Goal: Task Accomplishment & Management: Manage account settings

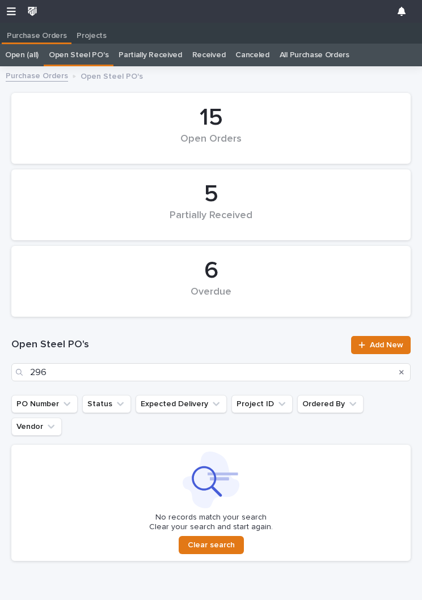
scroll to position [1, 0]
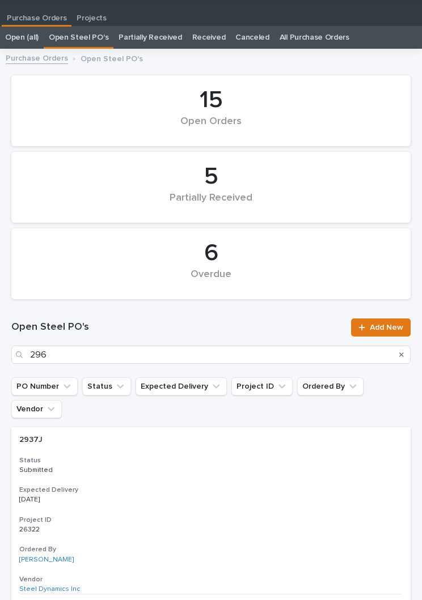
type input "2965"
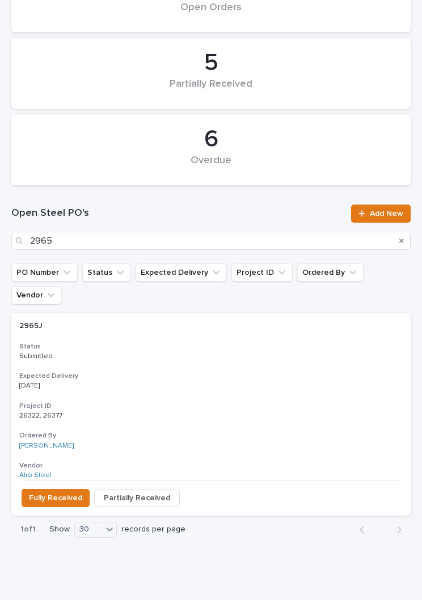
scroll to position [131, 0]
click at [197, 352] on p "Submitted" at bounding box center [210, 356] width 383 height 8
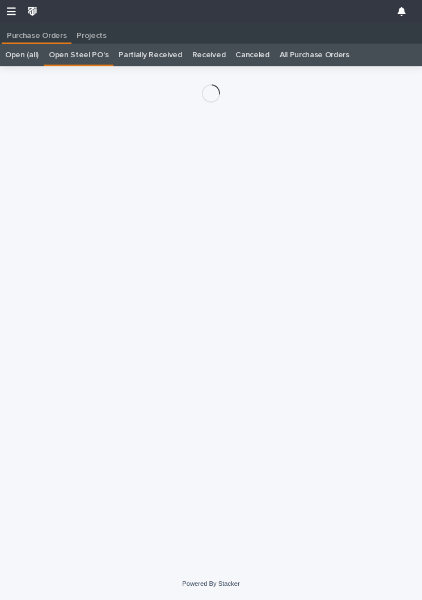
scroll to position [18, 0]
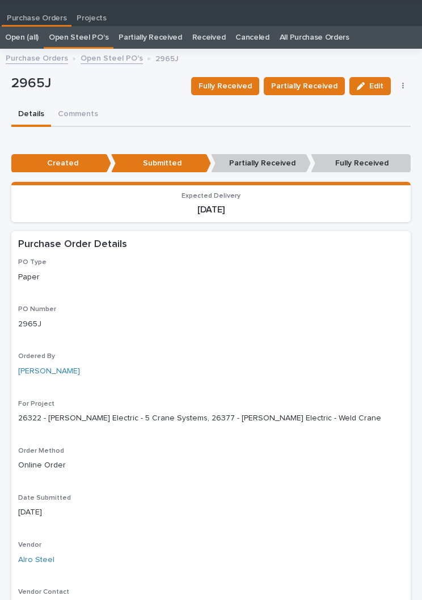
click at [307, 84] on span "Partially Received" at bounding box center [304, 86] width 66 height 14
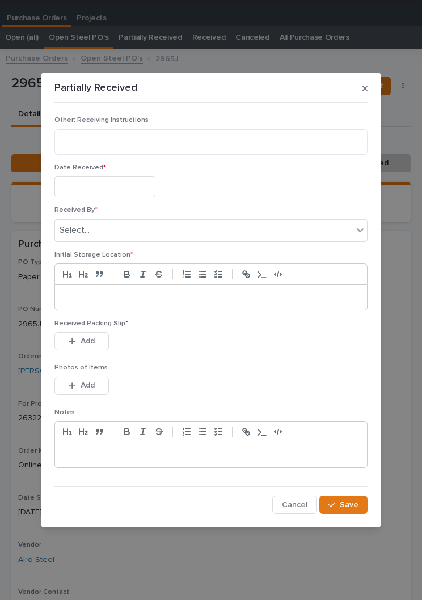
click at [116, 189] on input "text" at bounding box center [104, 186] width 101 height 21
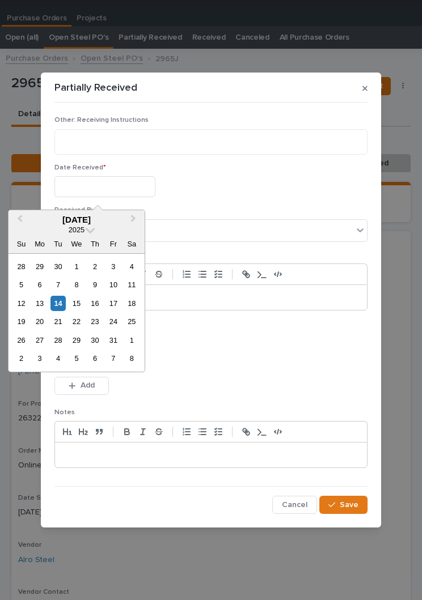
click at [64, 301] on div "14" at bounding box center [57, 303] width 15 height 15
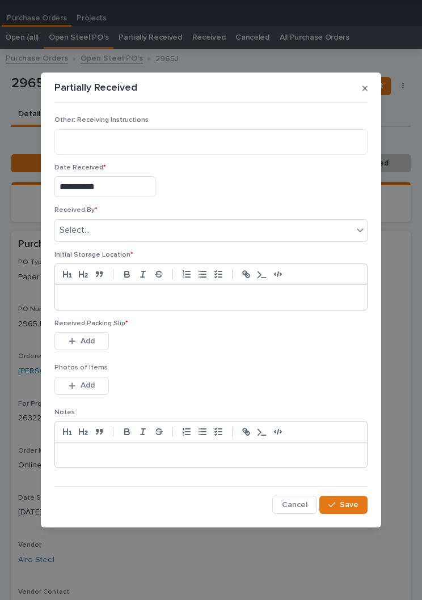
type input "**********"
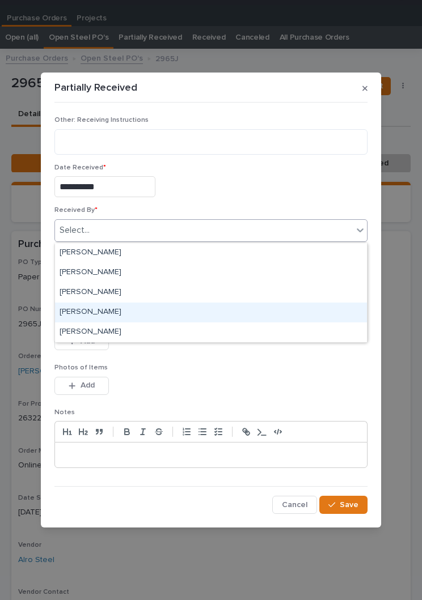
click at [143, 310] on div "[PERSON_NAME]" at bounding box center [211, 313] width 312 height 20
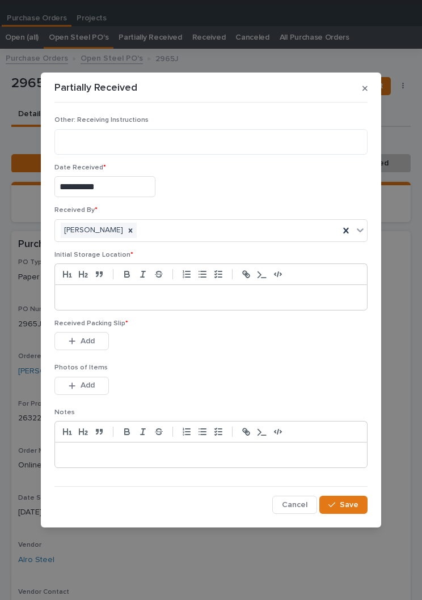
click at [227, 295] on p at bounding box center [210, 297] width 295 height 11
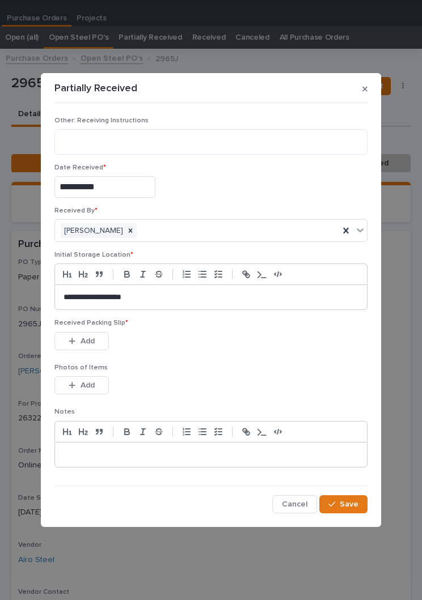
click at [215, 353] on div "This file cannot be opened Download File Add" at bounding box center [210, 343] width 313 height 23
click at [225, 355] on div "Received Packing Slip * This file cannot be opened Download File Add" at bounding box center [210, 341] width 313 height 44
click at [94, 349] on button "Add" at bounding box center [81, 341] width 54 height 18
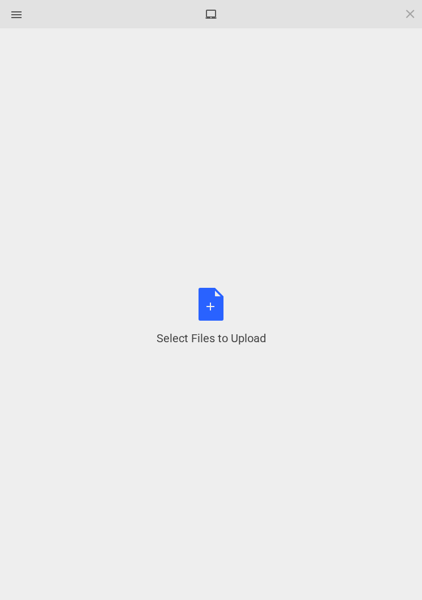
click at [226, 308] on div "Select Files to Upload or Drag and Drop, Copy and Paste Files" at bounding box center [210, 317] width 109 height 58
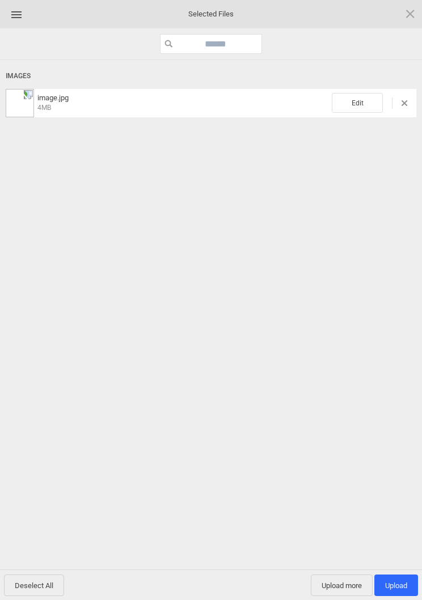
click at [362, 99] on span "Edit" at bounding box center [356, 103] width 51 height 20
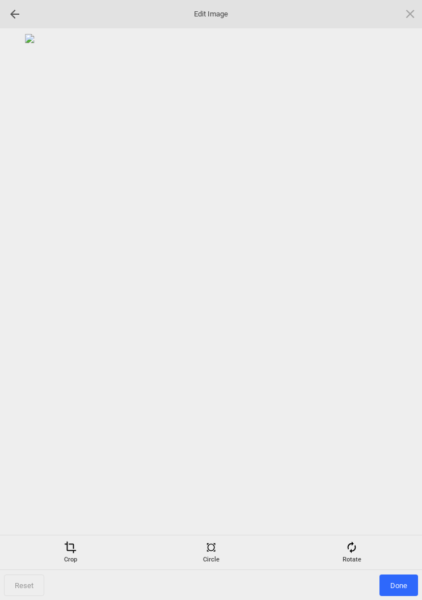
click at [360, 543] on div "Rotate" at bounding box center [351, 552] width 135 height 23
click at [393, 297] on div at bounding box center [396, 300] width 28 height 28
click at [396, 301] on div at bounding box center [396, 300] width 28 height 28
click at [397, 304] on div at bounding box center [396, 300] width 28 height 28
click at [396, 307] on div at bounding box center [396, 300] width 28 height 28
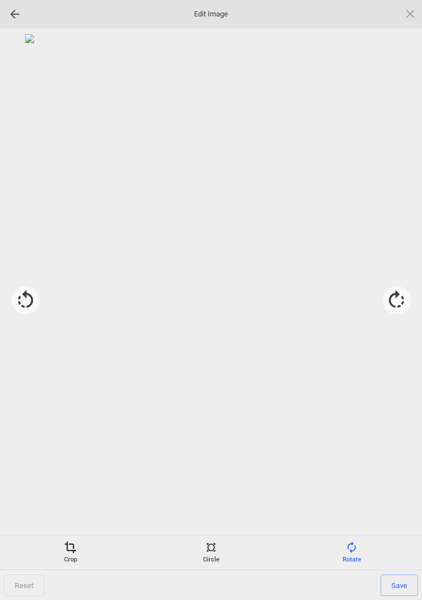
click at [62, 557] on div "Crop" at bounding box center [70, 552] width 135 height 23
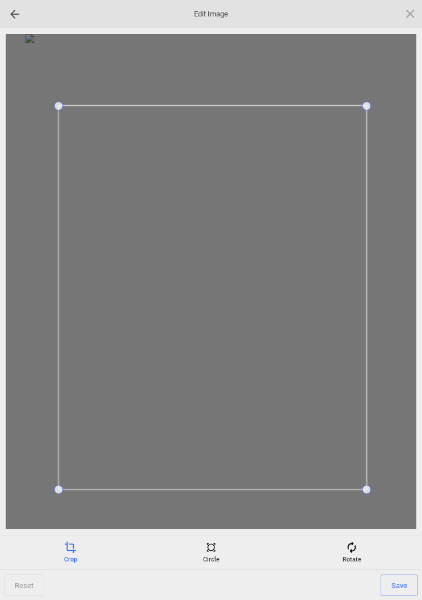
click at [399, 577] on span "Save" at bounding box center [398, 586] width 37 height 22
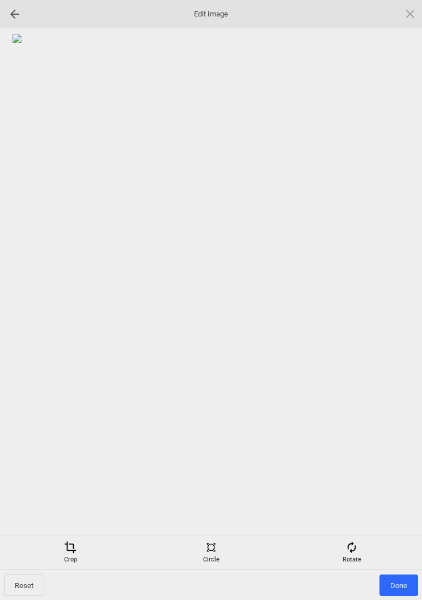
click at [401, 586] on span "Done" at bounding box center [398, 586] width 39 height 22
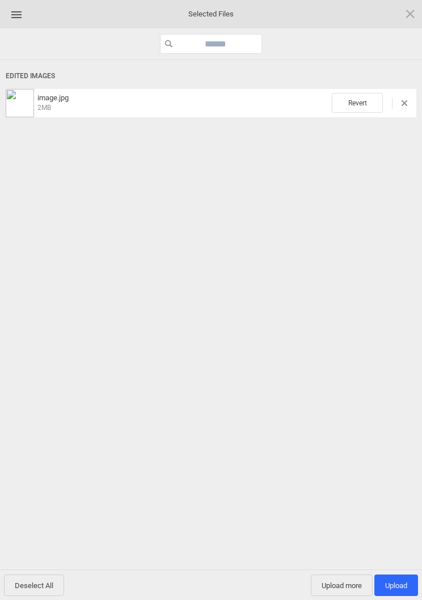
click at [402, 586] on span "Upload 1" at bounding box center [396, 585] width 22 height 8
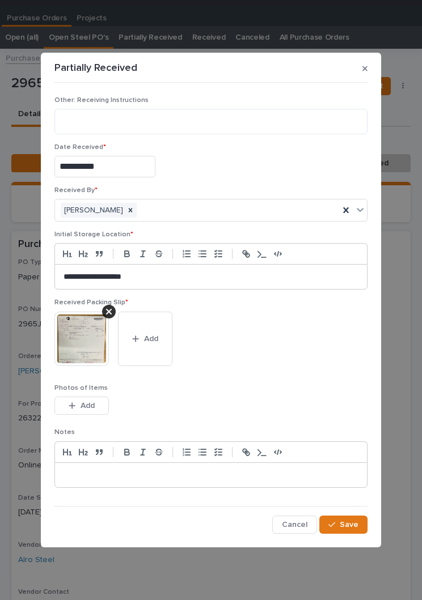
click at [347, 528] on span "Save" at bounding box center [348, 525] width 19 height 10
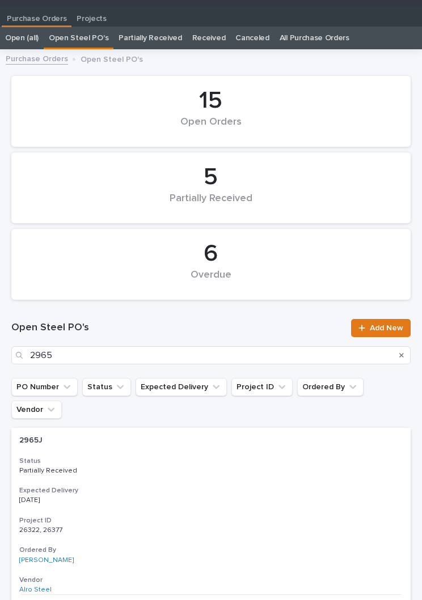
scroll to position [18, 0]
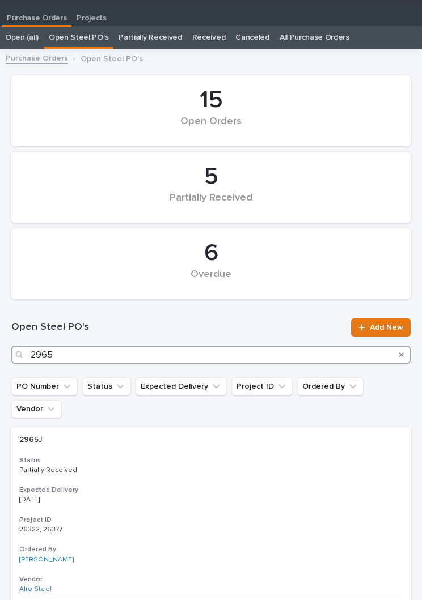
click at [217, 350] on input "2965" at bounding box center [210, 355] width 399 height 18
type input "2962"
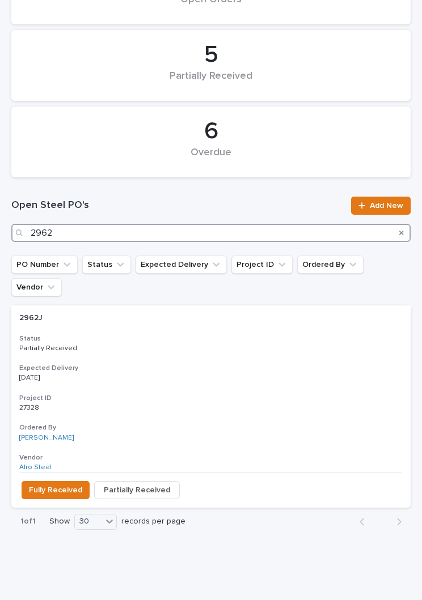
scroll to position [139, 0]
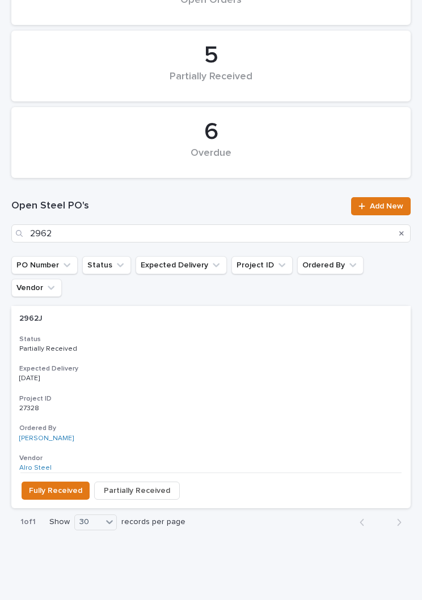
click at [207, 345] on p "Partially Received" at bounding box center [210, 349] width 383 height 8
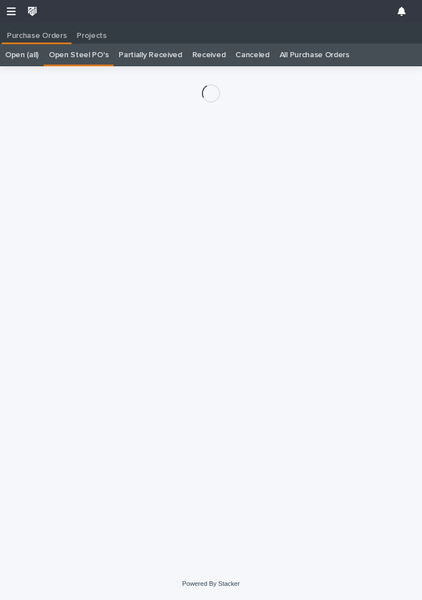
scroll to position [1, 0]
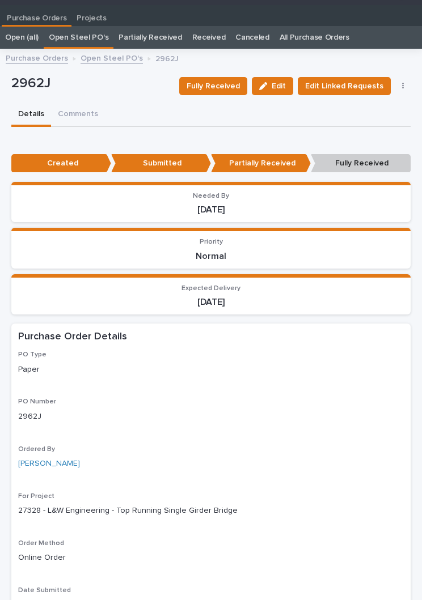
click at [224, 90] on span "Fully Received" at bounding box center [212, 86] width 53 height 14
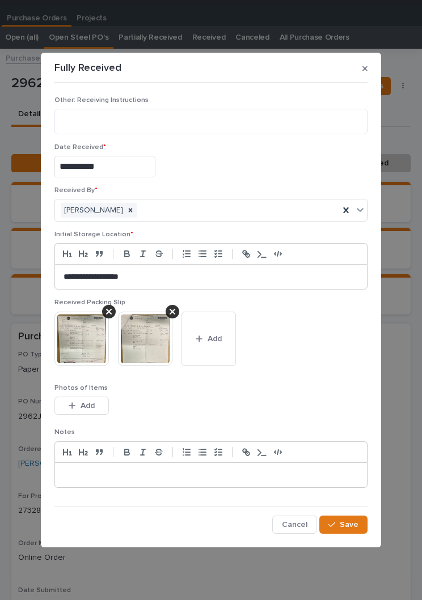
click at [226, 347] on button "Add" at bounding box center [208, 339] width 54 height 54
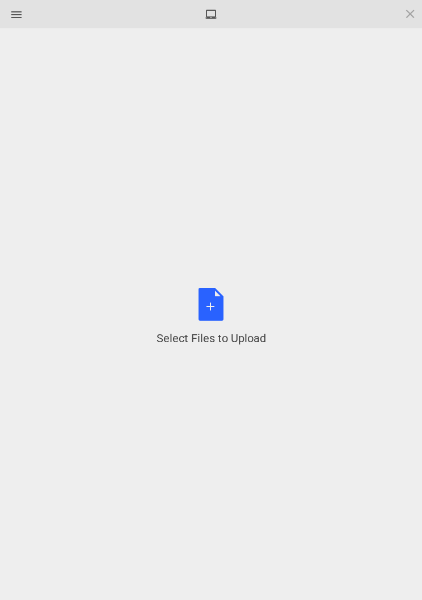
click at [206, 314] on div "Select Files to Upload or Drag and Drop, Copy and Paste Files" at bounding box center [210, 317] width 109 height 58
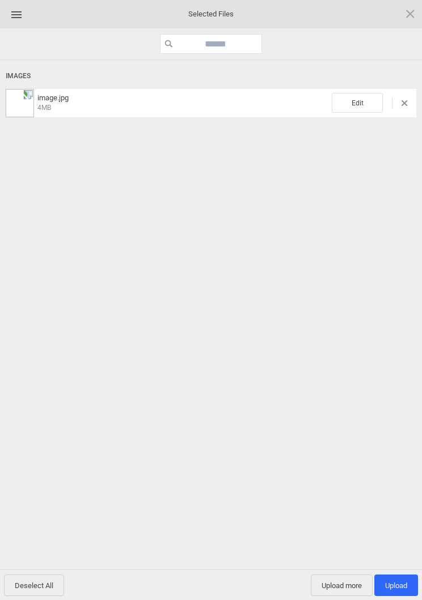
click at [364, 105] on span "Edit" at bounding box center [356, 103] width 51 height 20
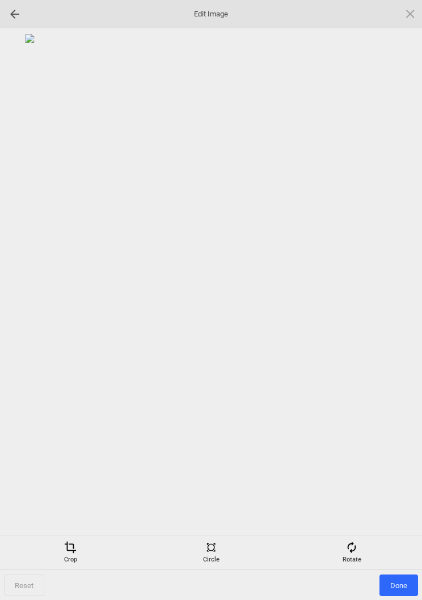
click at [352, 554] on div "Rotate" at bounding box center [351, 552] width 135 height 23
click at [399, 300] on div at bounding box center [396, 300] width 28 height 28
click at [397, 307] on div at bounding box center [396, 300] width 28 height 28
click at [402, 305] on div at bounding box center [396, 300] width 28 height 28
click at [402, 304] on div at bounding box center [396, 300] width 28 height 28
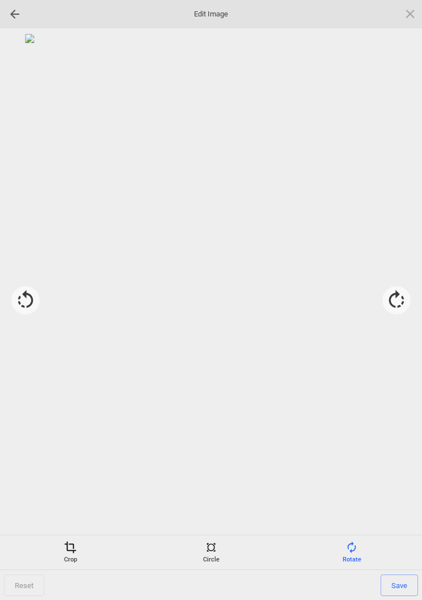
click at [70, 550] on span at bounding box center [70, 547] width 12 height 12
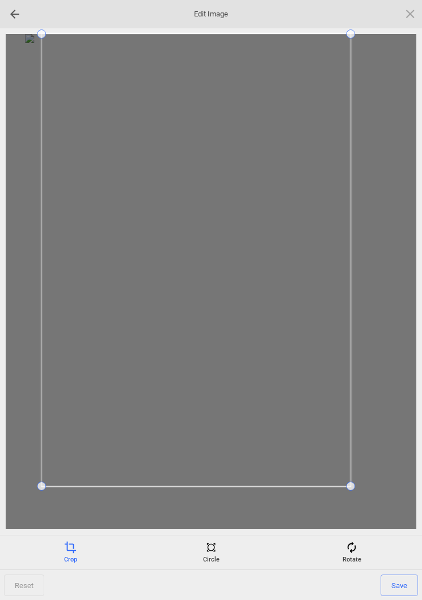
click at [22, 490] on div at bounding box center [211, 281] width 410 height 495
click at [396, 583] on span "Save" at bounding box center [398, 586] width 37 height 22
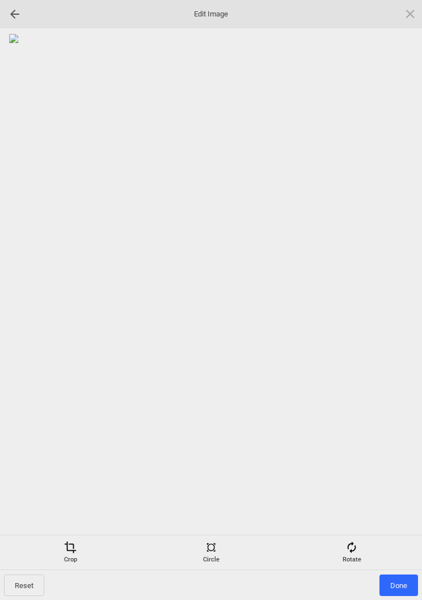
click at [402, 575] on span "Done" at bounding box center [398, 586] width 39 height 22
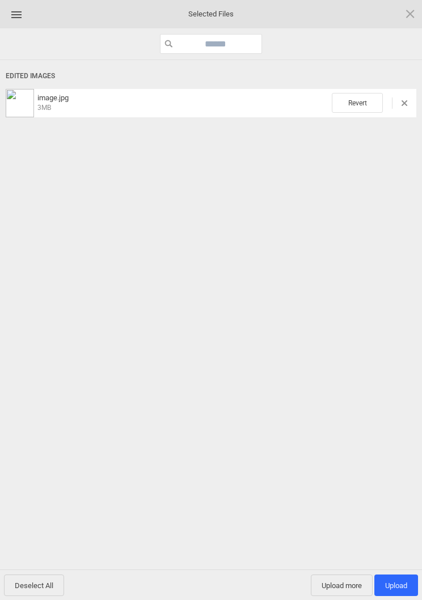
click at [339, 587] on span "Upload more" at bounding box center [342, 586] width 62 height 22
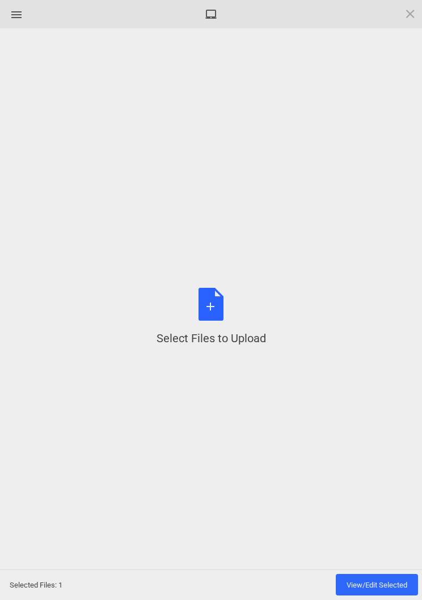
click at [211, 305] on div "Select Files to Upload or Drag and Drop, Copy and Paste Files" at bounding box center [210, 317] width 109 height 58
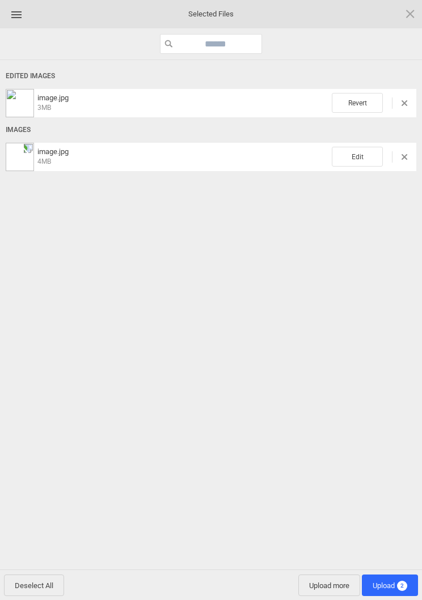
click at [354, 161] on span "Edit" at bounding box center [356, 157] width 51 height 20
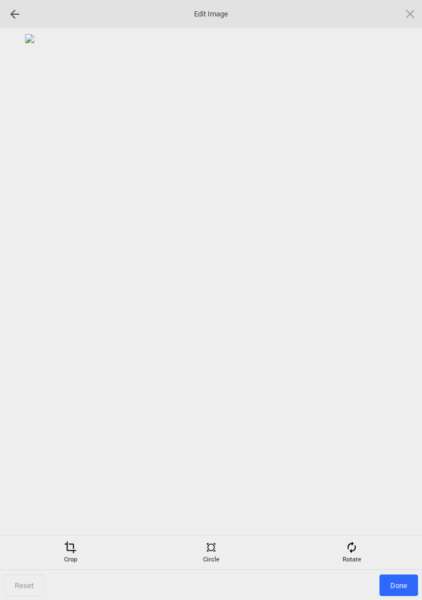
click at [359, 549] on div "Rotate" at bounding box center [351, 552] width 135 height 23
click at [401, 300] on div at bounding box center [396, 300] width 28 height 28
click at [394, 307] on div at bounding box center [396, 300] width 28 height 28
click at [397, 304] on div at bounding box center [396, 300] width 28 height 28
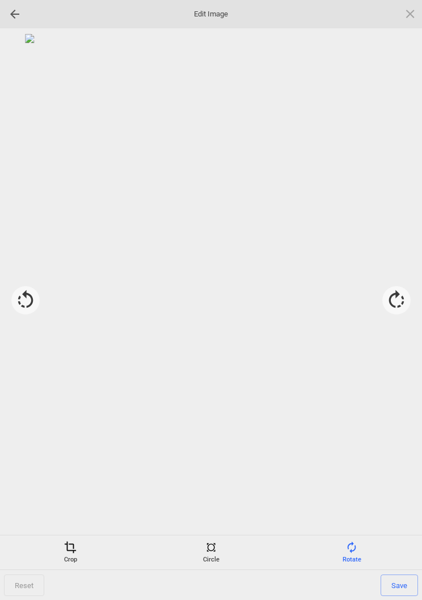
click at [71, 550] on span at bounding box center [70, 547] width 12 height 12
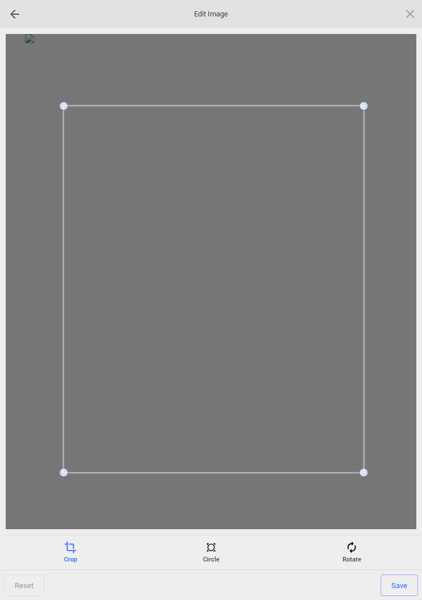
click at [410, 581] on span "Save" at bounding box center [398, 586] width 37 height 22
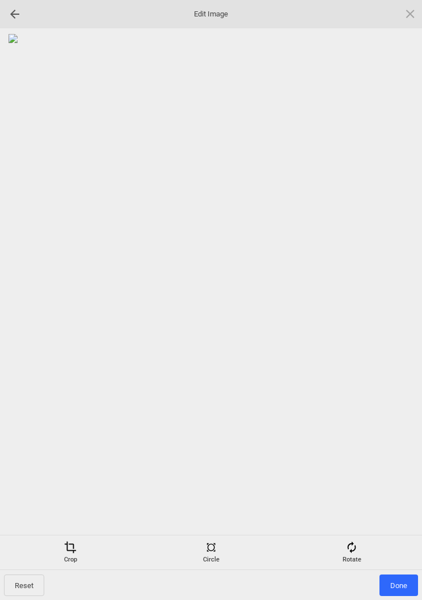
click at [397, 585] on span "Done" at bounding box center [398, 586] width 39 height 22
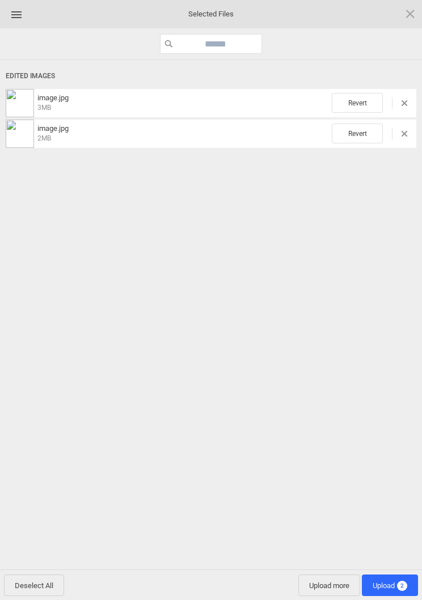
click at [335, 586] on span "Upload more" at bounding box center [329, 586] width 62 height 22
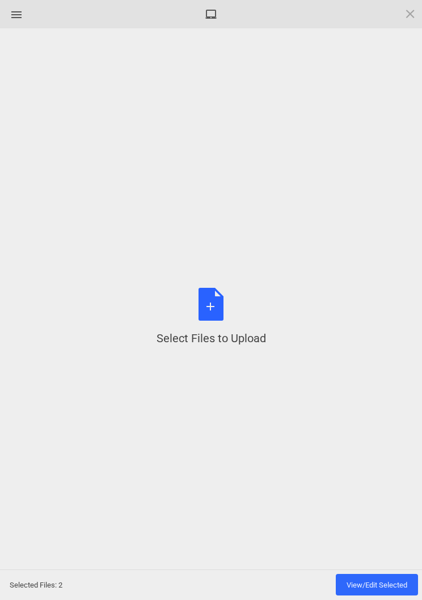
click at [227, 315] on div "Select Files to Upload or Drag and Drop, Copy and Paste Files" at bounding box center [210, 317] width 109 height 58
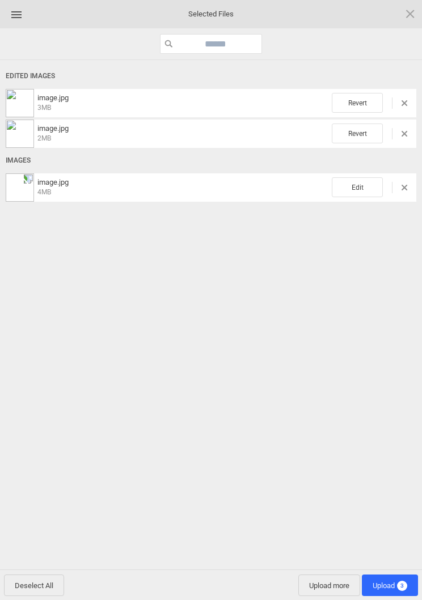
click at [358, 192] on span "Edit" at bounding box center [356, 187] width 51 height 20
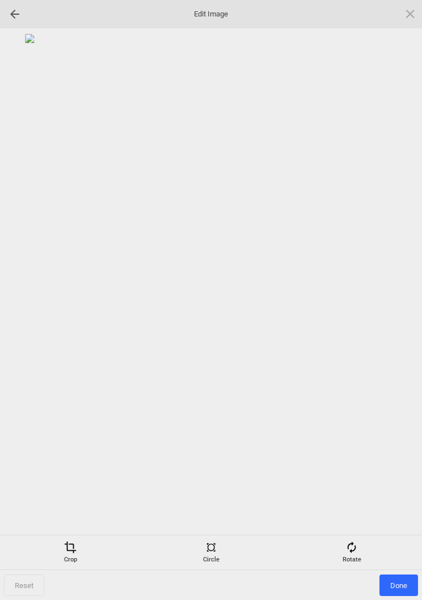
click at [354, 554] on div "Rotate" at bounding box center [351, 552] width 135 height 23
click at [396, 288] on div at bounding box center [396, 300] width 28 height 28
click at [397, 305] on div at bounding box center [396, 300] width 28 height 28
click at [392, 303] on div at bounding box center [396, 300] width 28 height 28
click at [391, 300] on div at bounding box center [396, 300] width 28 height 28
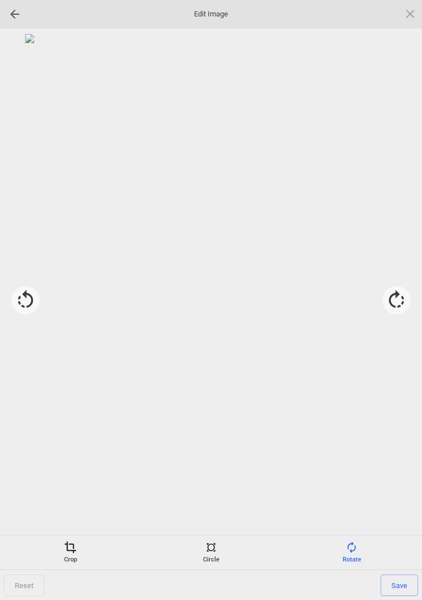
click at [62, 558] on div "Crop" at bounding box center [70, 552] width 135 height 23
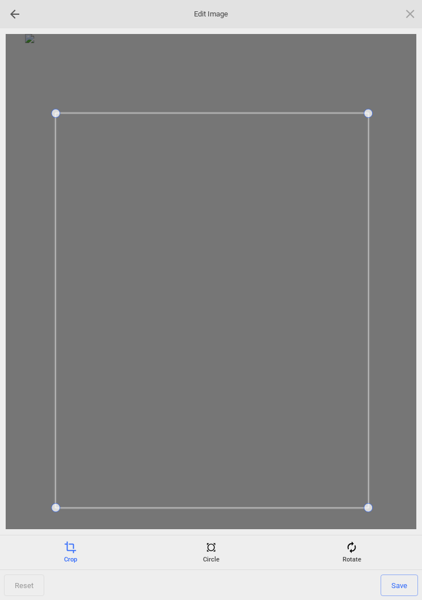
click at [396, 582] on span "Save" at bounding box center [398, 586] width 37 height 22
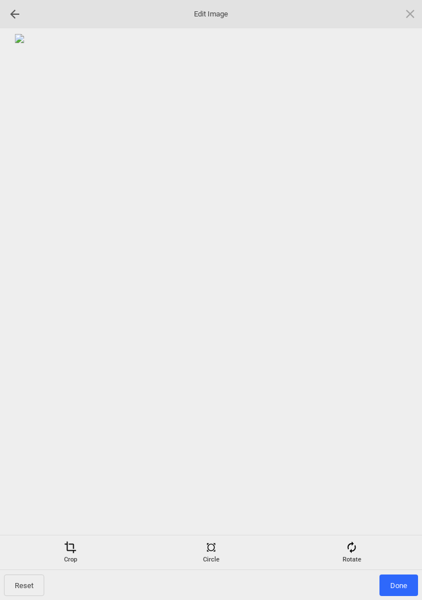
click at [399, 585] on span "Done" at bounding box center [398, 586] width 39 height 22
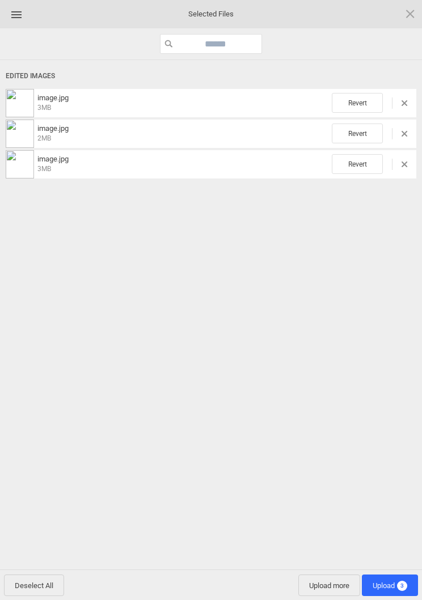
click at [394, 589] on span "Upload 3" at bounding box center [389, 585] width 35 height 8
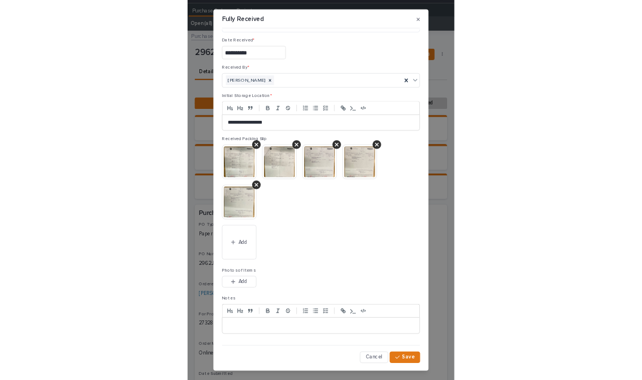
scroll to position [46, 0]
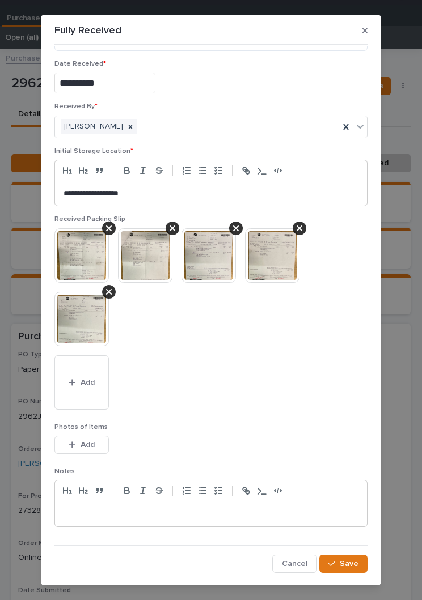
click at [417, 379] on div "**********" at bounding box center [211, 300] width 422 height 600
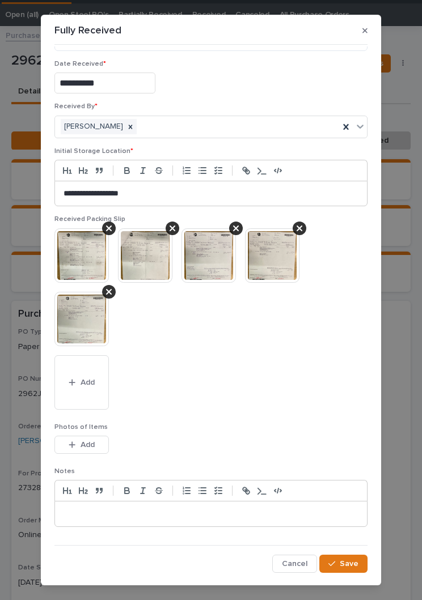
scroll to position [44, 0]
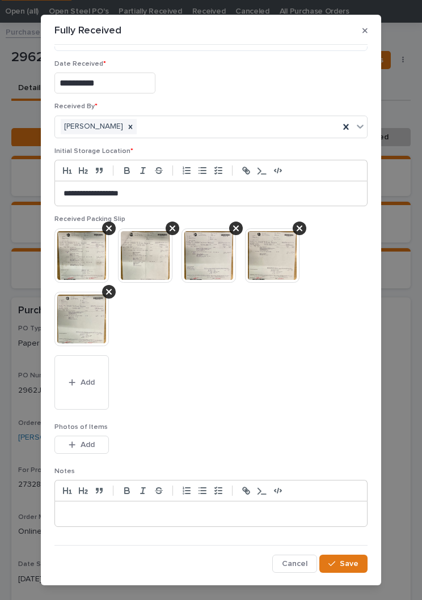
click at [201, 260] on img at bounding box center [208, 255] width 54 height 54
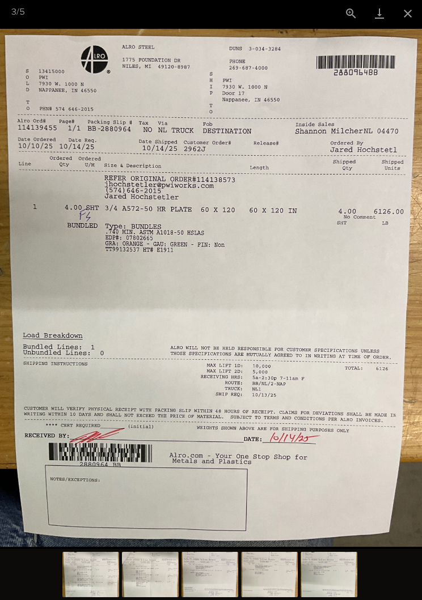
click at [407, 4] on button "Close gallery" at bounding box center [407, 13] width 28 height 27
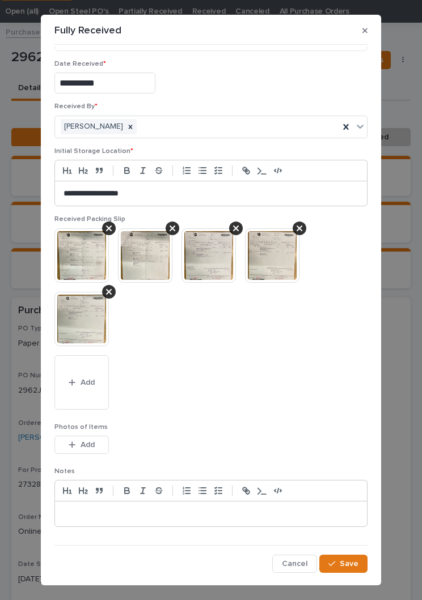
click at [351, 560] on span "Save" at bounding box center [348, 564] width 19 height 10
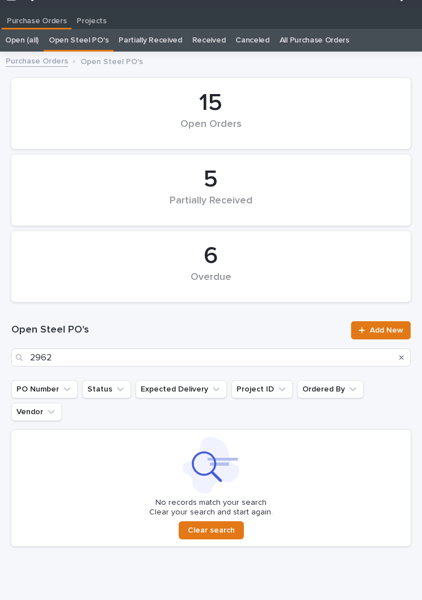
scroll to position [18, 0]
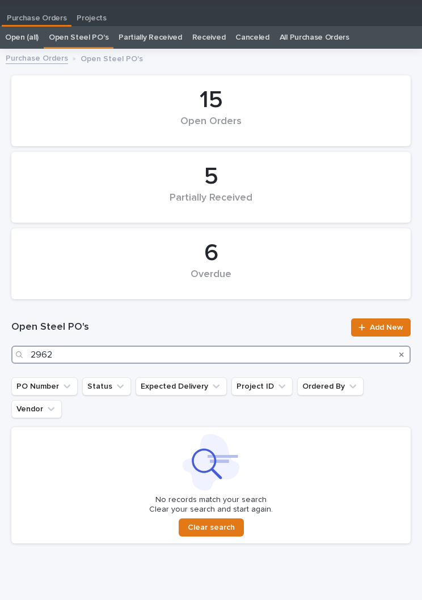
click at [244, 354] on input "2962" at bounding box center [210, 355] width 399 height 18
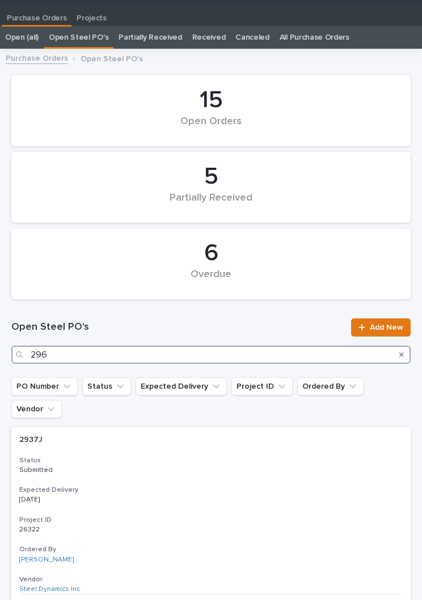
type input "2963"
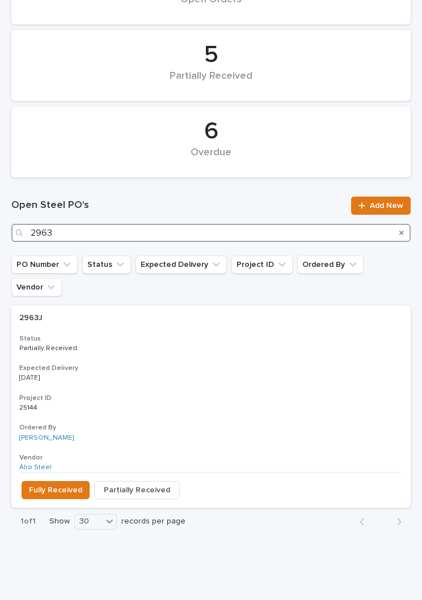
scroll to position [139, 0]
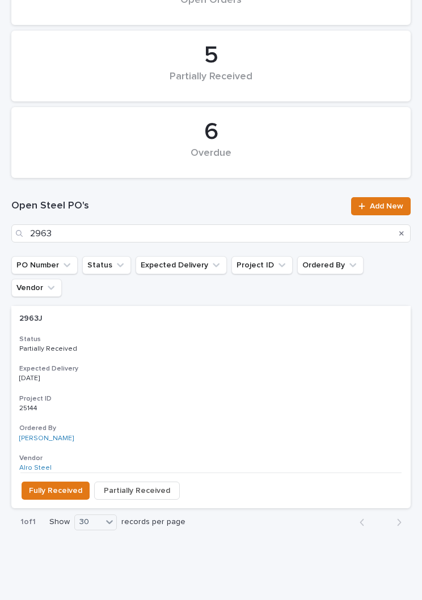
click at [196, 331] on div "2963J 2963J Status Partially Received Expected Delivery [DATE] Project ID 25144…" at bounding box center [210, 389] width 399 height 167
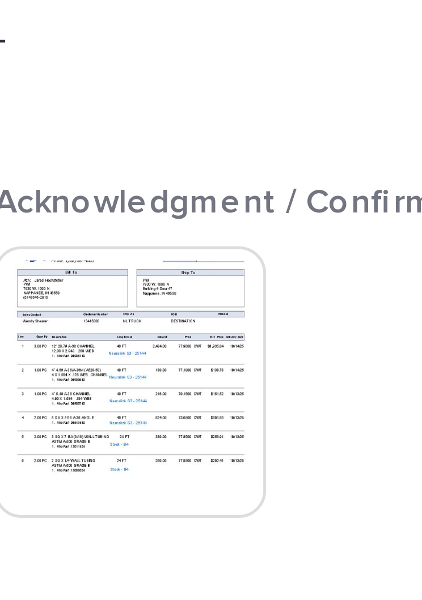
scroll to position [1059, 0]
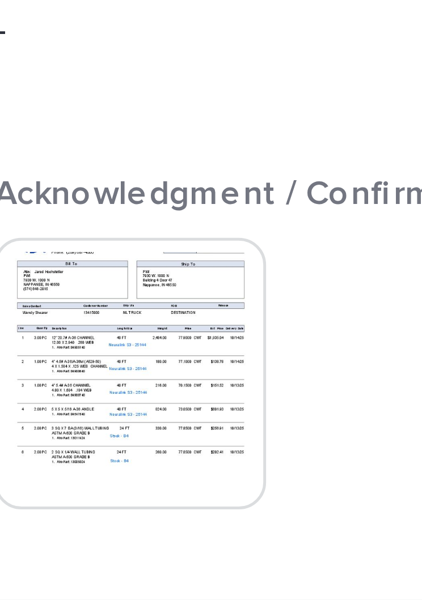
click at [47, 235] on div "Receipts Edit/Add Packing Slips" at bounding box center [210, 251] width 399 height 32
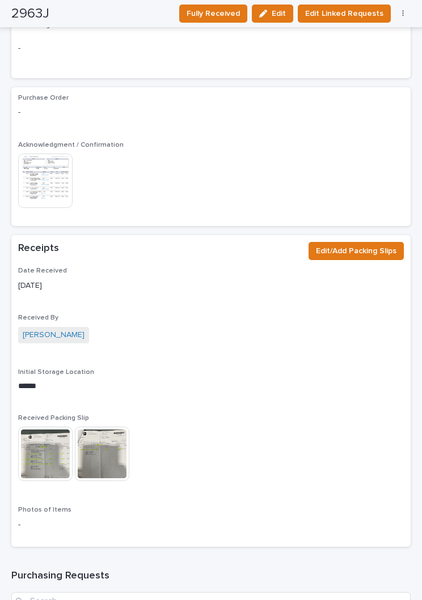
click at [226, 14] on span "Fully Received" at bounding box center [212, 14] width 53 height 14
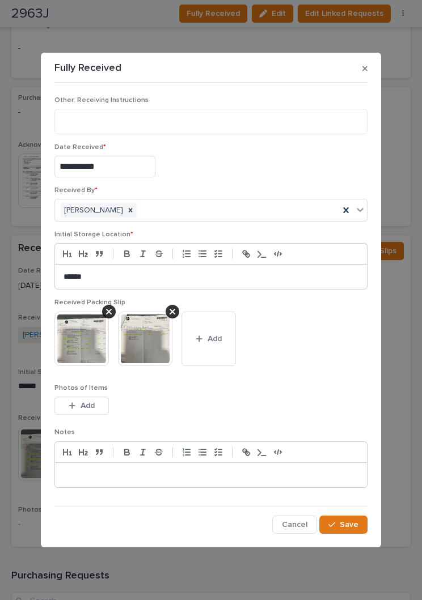
click at [218, 355] on button "Add" at bounding box center [208, 339] width 54 height 54
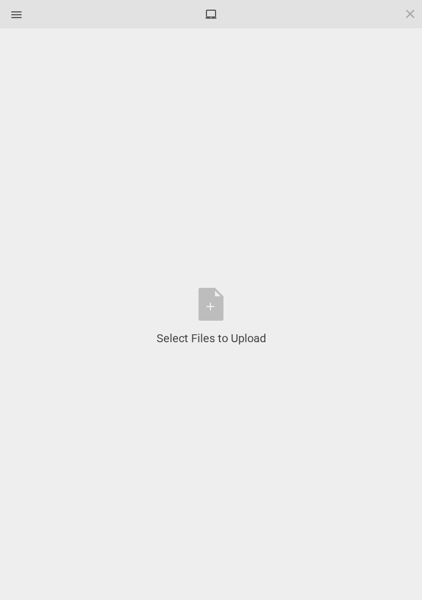
click at [219, 309] on div "Select Files to Upload or Drag and Drop, Copy and Paste Files" at bounding box center [210, 317] width 109 height 58
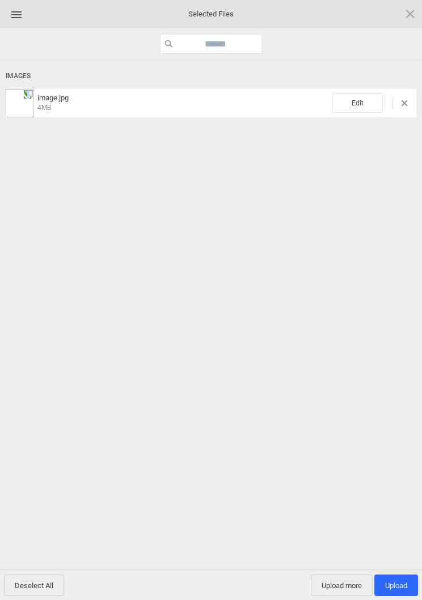
click at [362, 96] on span "Edit" at bounding box center [356, 103] width 51 height 20
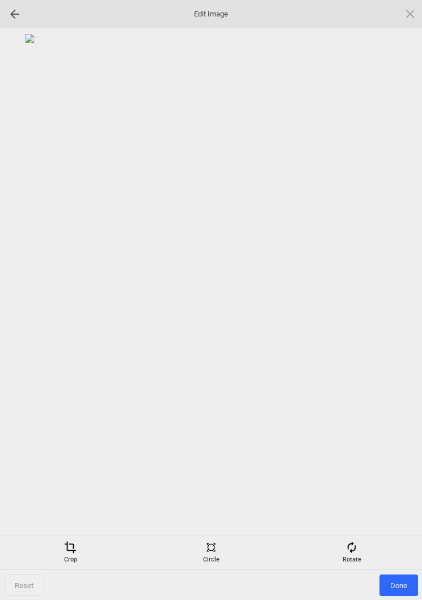
click at [358, 554] on div "Rotate" at bounding box center [351, 552] width 135 height 23
click at [393, 288] on div at bounding box center [396, 300] width 28 height 28
click at [396, 295] on div at bounding box center [396, 300] width 28 height 28
click at [398, 295] on div at bounding box center [396, 300] width 28 height 28
click at [400, 295] on div at bounding box center [396, 300] width 28 height 28
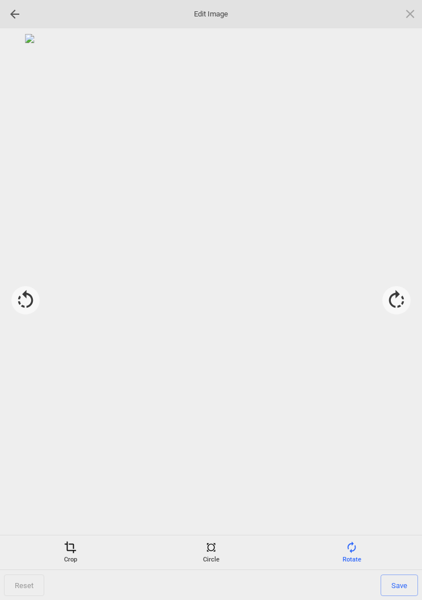
click at [62, 549] on div "Crop" at bounding box center [70, 552] width 135 height 23
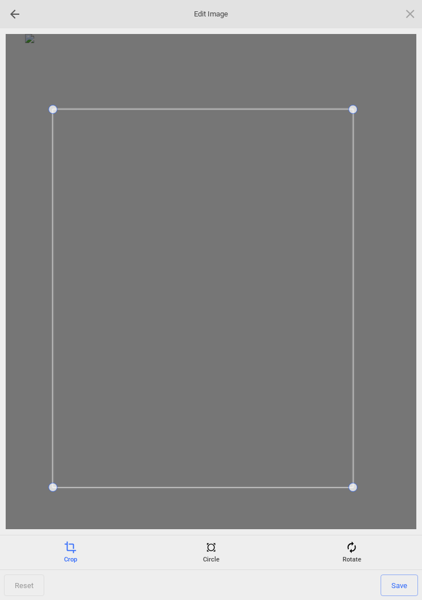
click at [401, 586] on span "Save" at bounding box center [398, 586] width 37 height 22
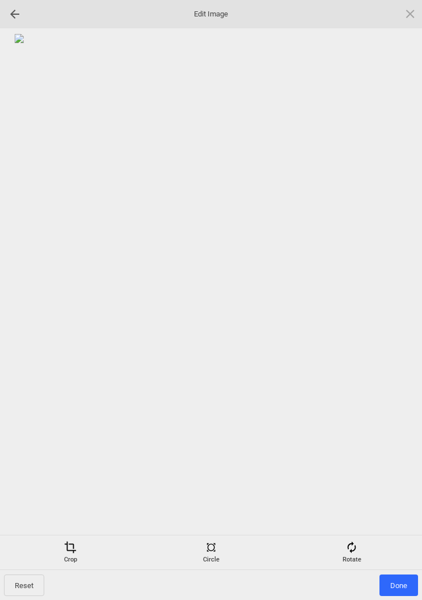
click at [402, 577] on span "Done" at bounding box center [398, 586] width 39 height 22
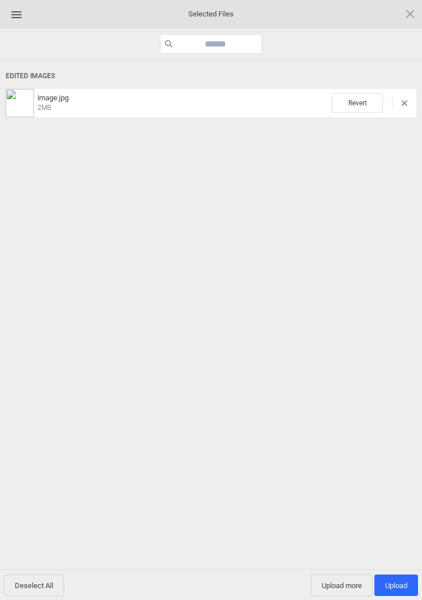
click at [349, 590] on span "Upload more" at bounding box center [342, 586] width 62 height 22
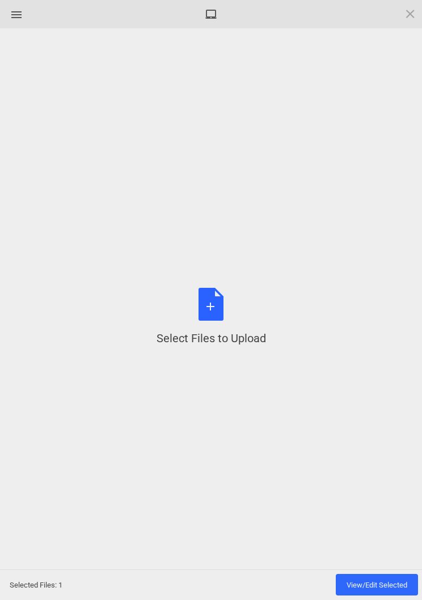
click at [213, 317] on div "Select Files to Upload or Drag and Drop, Copy and Paste Files" at bounding box center [210, 317] width 109 height 58
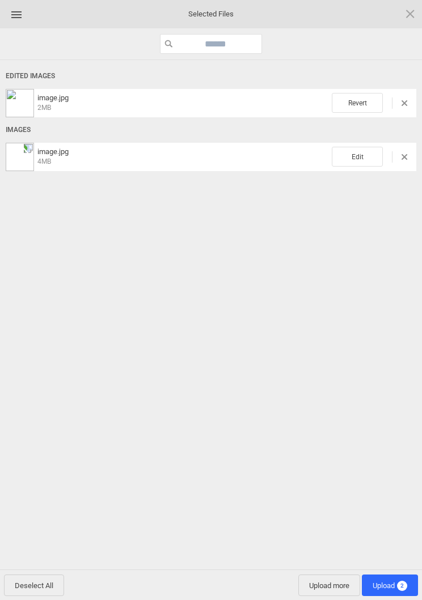
click at [365, 155] on span "Edit" at bounding box center [356, 157] width 51 height 20
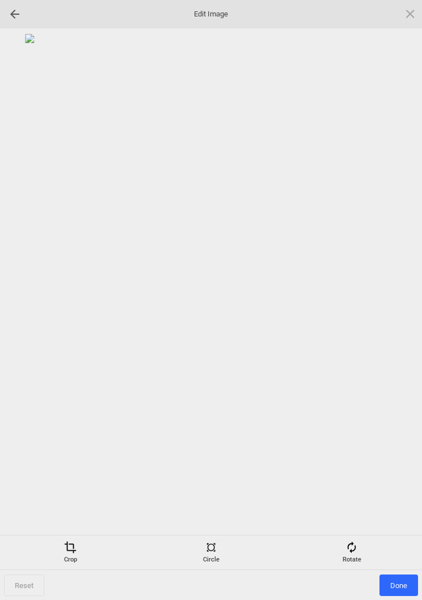
click at [356, 548] on span at bounding box center [351, 547] width 12 height 12
click at [401, 287] on div at bounding box center [396, 300] width 28 height 28
click at [398, 284] on div at bounding box center [211, 281] width 410 height 495
click at [399, 302] on div at bounding box center [396, 300] width 28 height 28
click at [395, 300] on div at bounding box center [396, 300] width 28 height 28
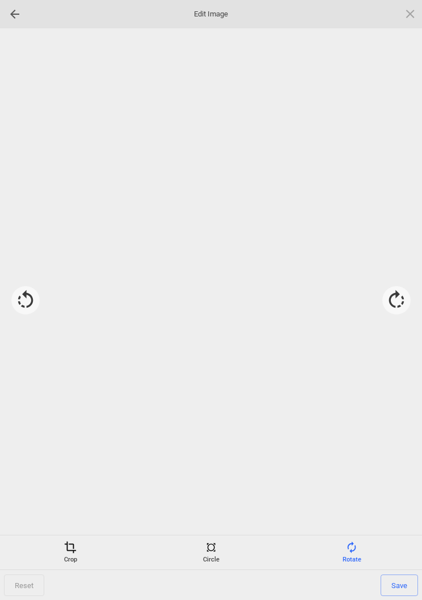
click at [401, 301] on div at bounding box center [396, 300] width 28 height 28
click at [74, 559] on div "Crop" at bounding box center [70, 552] width 135 height 23
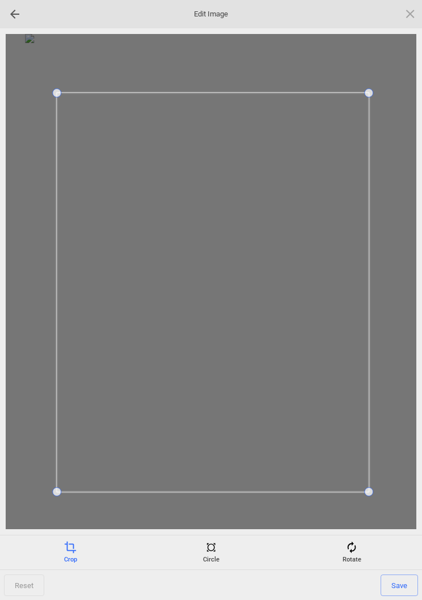
click at [393, 563] on div "Rotate" at bounding box center [351, 552] width 135 height 23
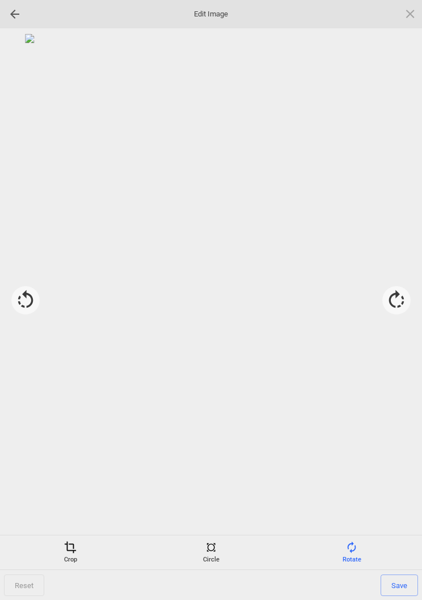
click at [401, 587] on span "Save" at bounding box center [398, 586] width 37 height 22
click at [68, 558] on div "Crop" at bounding box center [70, 552] width 135 height 23
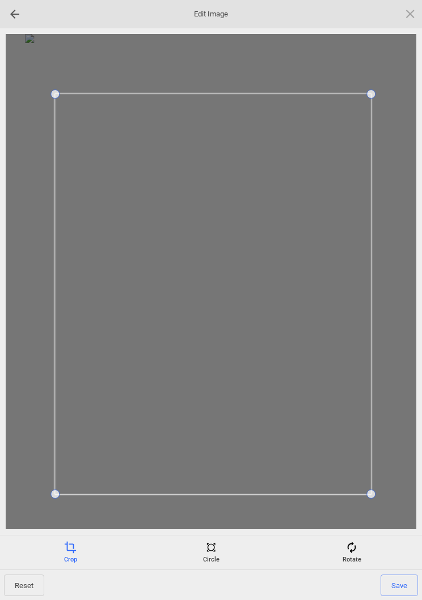
click at [403, 578] on span "Save" at bounding box center [398, 586] width 37 height 22
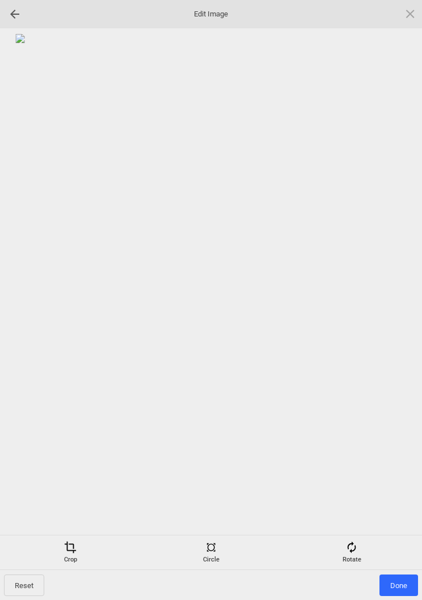
click at [402, 585] on span "Done" at bounding box center [398, 586] width 39 height 22
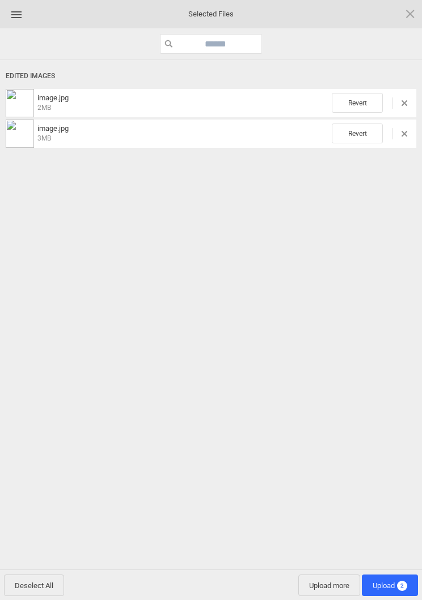
click at [396, 587] on span "Upload 2" at bounding box center [389, 585] width 35 height 8
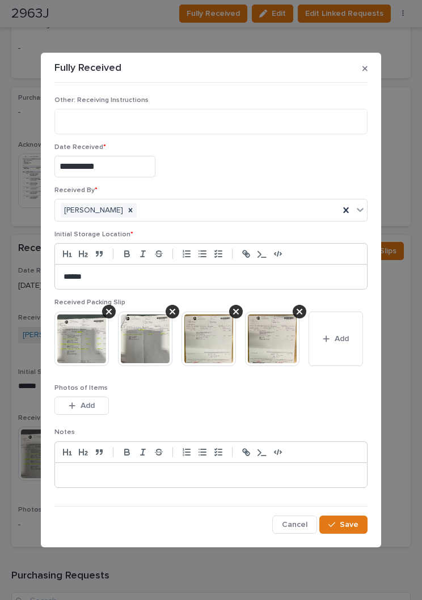
click at [349, 530] on button "Save" at bounding box center [343, 525] width 48 height 18
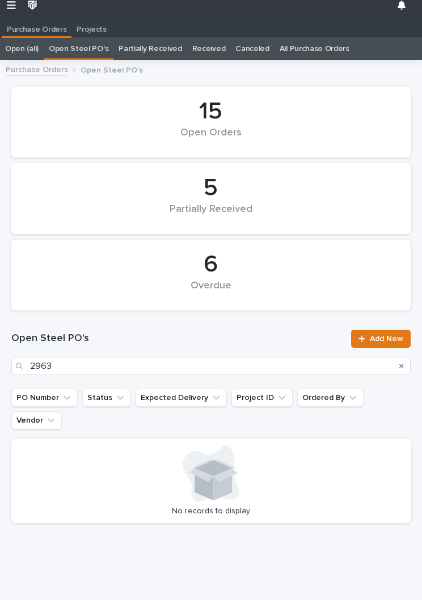
scroll to position [18, 0]
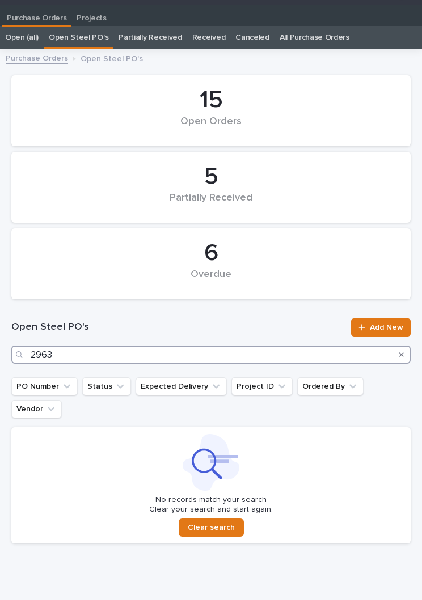
click at [176, 354] on input "2963" at bounding box center [210, 355] width 399 height 18
type input "2"
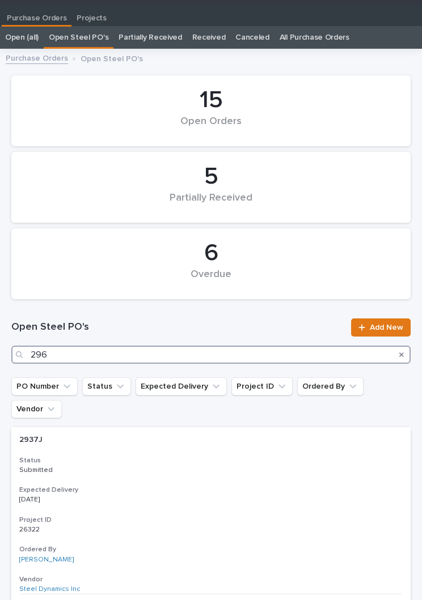
type input "2966"
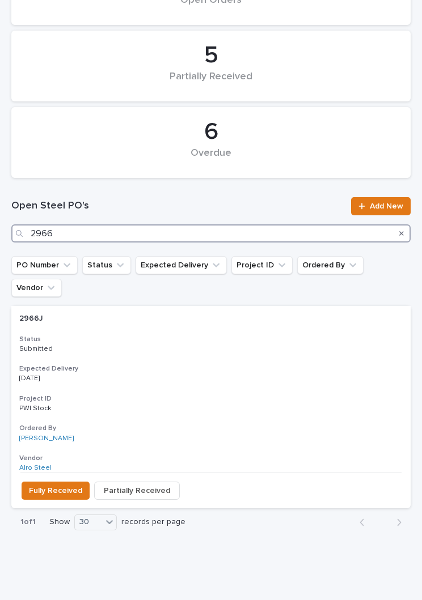
scroll to position [139, 0]
click at [184, 364] on h3 "Expected Delivery" at bounding box center [210, 368] width 383 height 9
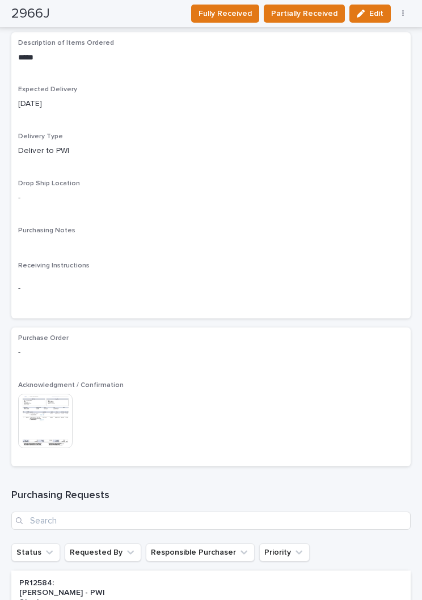
scroll to position [818, 0]
click at [235, 10] on span "Fully Received" at bounding box center [224, 14] width 53 height 14
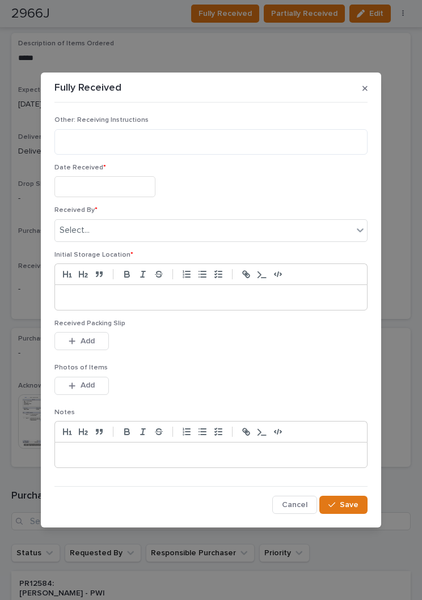
click at [110, 193] on input "text" at bounding box center [104, 186] width 101 height 21
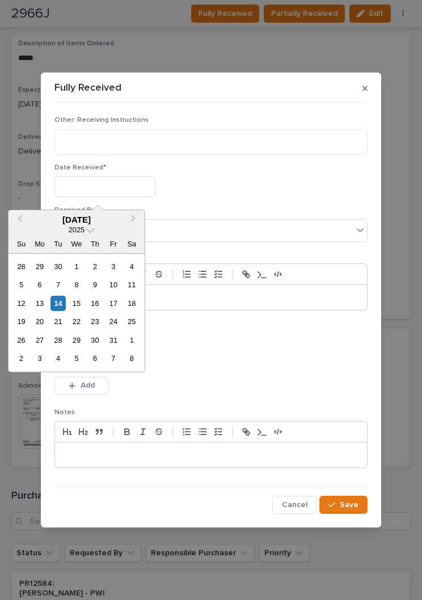
click at [61, 308] on div "14" at bounding box center [57, 303] width 15 height 15
type input "**********"
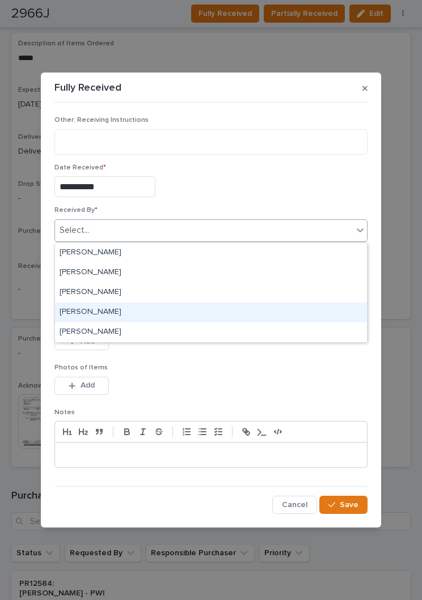
click at [156, 314] on div "[PERSON_NAME]" at bounding box center [211, 313] width 312 height 20
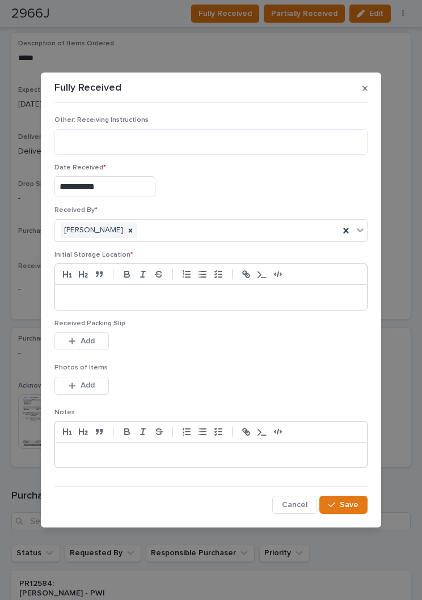
click at [237, 300] on p at bounding box center [210, 297] width 295 height 11
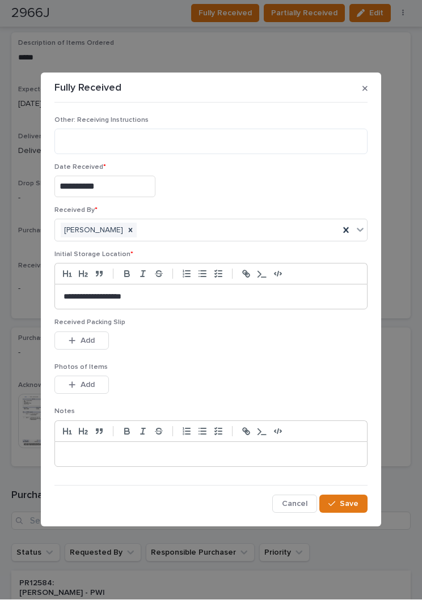
click at [190, 347] on div "This file cannot be opened Download File Add" at bounding box center [210, 343] width 313 height 23
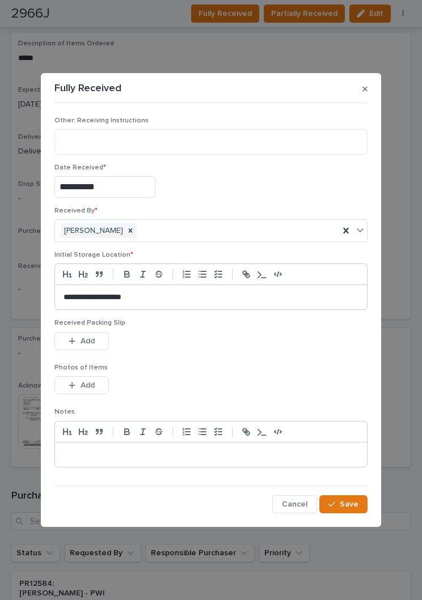
click at [93, 337] on span "Add" at bounding box center [87, 341] width 14 height 10
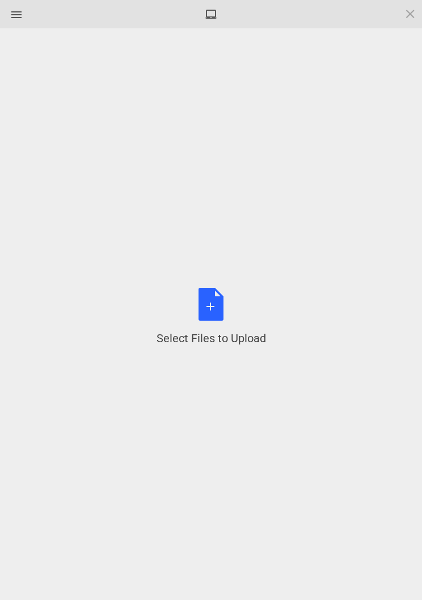
click at [219, 312] on div "Select Files to Upload or Drag and Drop, Copy and Paste Files" at bounding box center [210, 317] width 109 height 58
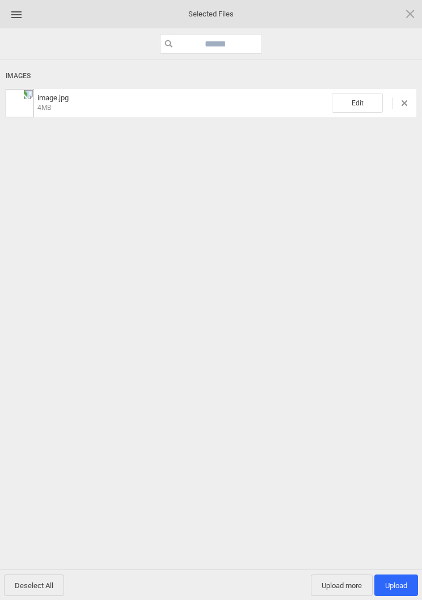
click at [356, 100] on span "Edit" at bounding box center [356, 103] width 51 height 20
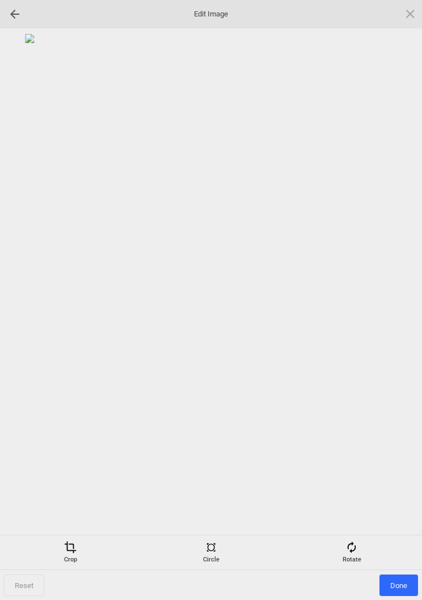
click at [352, 551] on span at bounding box center [351, 547] width 12 height 12
click at [398, 305] on div at bounding box center [396, 300] width 28 height 28
click at [394, 298] on div at bounding box center [396, 300] width 28 height 28
click at [394, 297] on div at bounding box center [396, 300] width 28 height 28
click at [395, 295] on div at bounding box center [396, 300] width 28 height 28
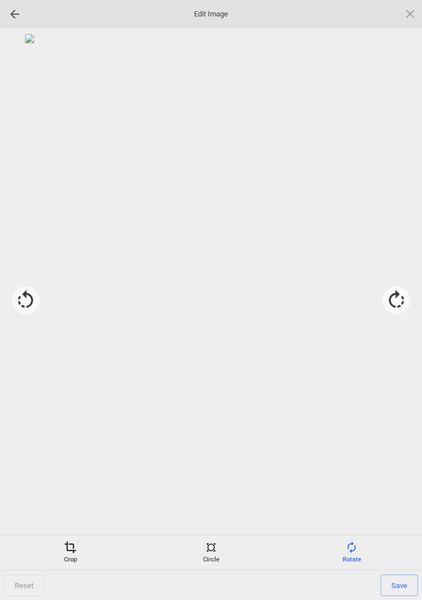
click at [69, 563] on div "Crop" at bounding box center [70, 552] width 135 height 23
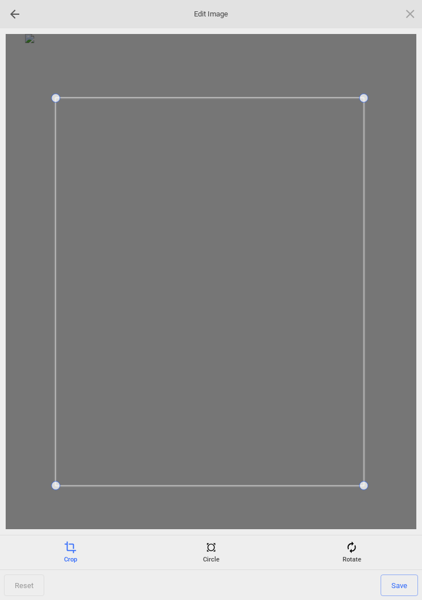
click at [397, 577] on span "Save" at bounding box center [398, 586] width 37 height 22
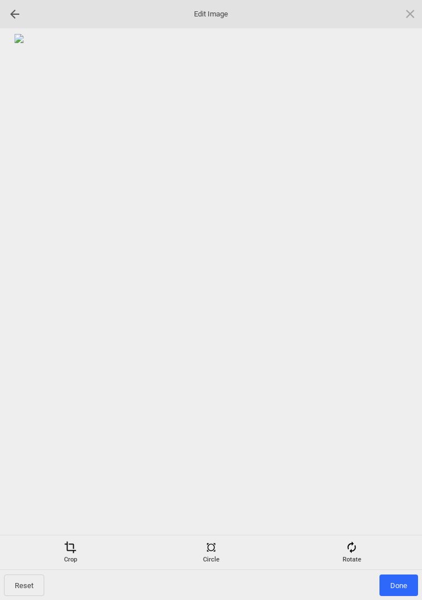
click at [401, 580] on span "Done" at bounding box center [398, 586] width 39 height 22
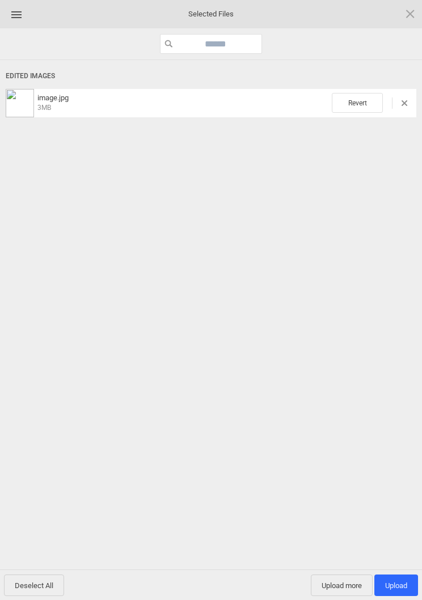
click at [396, 584] on span "Upload 1" at bounding box center [396, 585] width 22 height 8
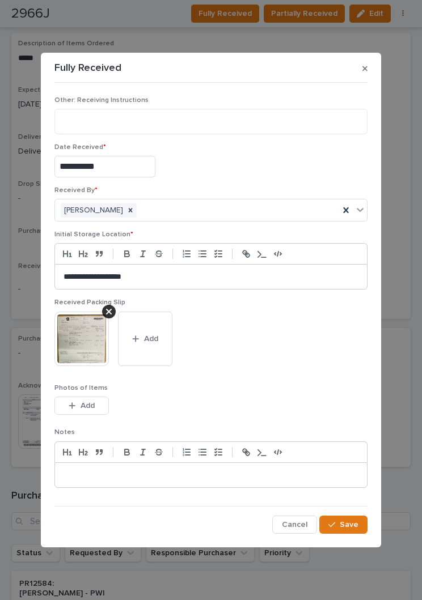
click at [347, 520] on span "Save" at bounding box center [348, 525] width 19 height 10
